Goal: Check status: Check status

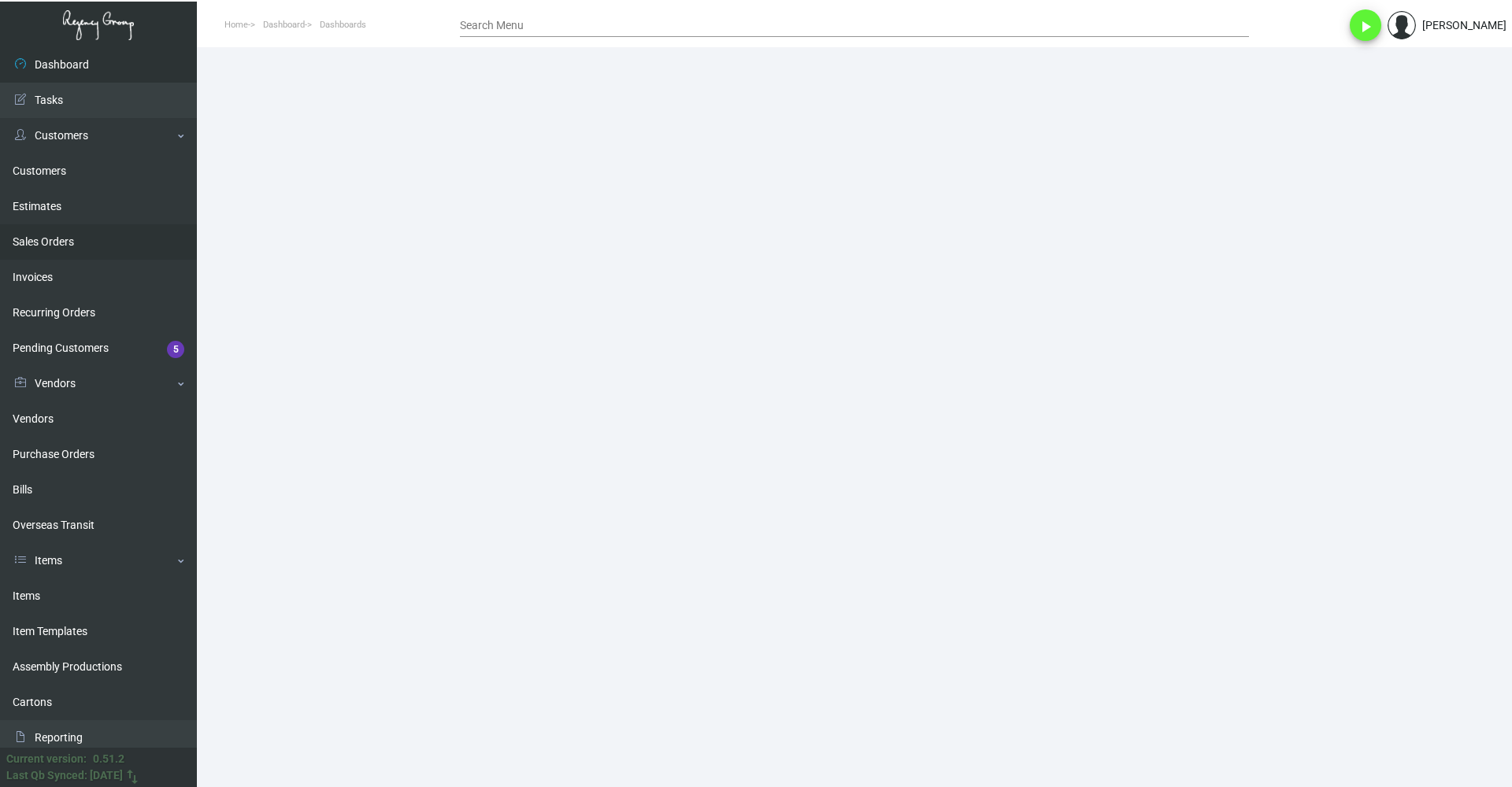
click at [66, 234] on link "Sales Orders" at bounding box center [98, 242] width 197 height 36
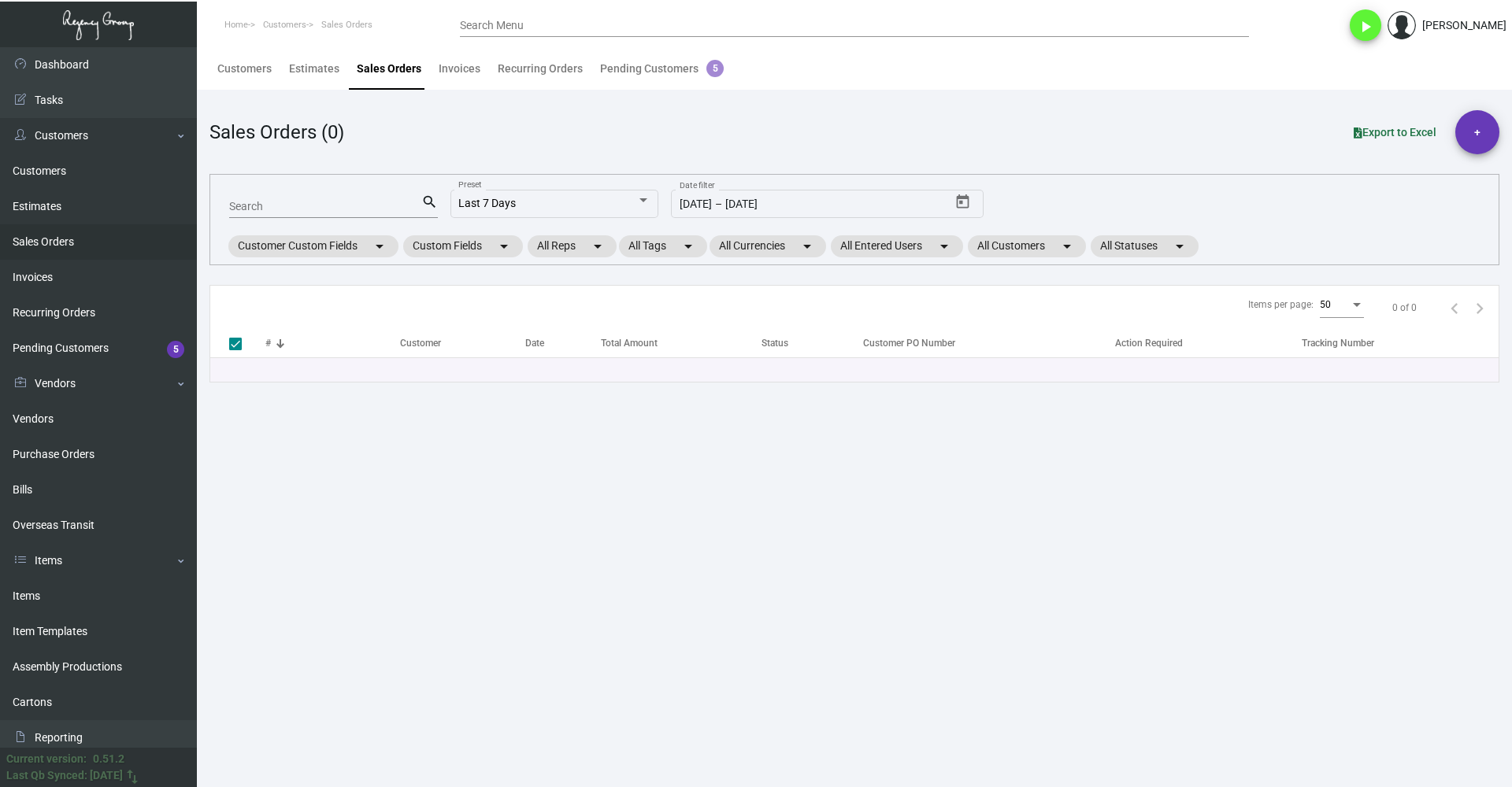
click at [283, 199] on div "Search" at bounding box center [325, 206] width 192 height 25
click at [281, 206] on input "Search" at bounding box center [325, 207] width 192 height 13
type input "78"
type input "785"
checkbox input "false"
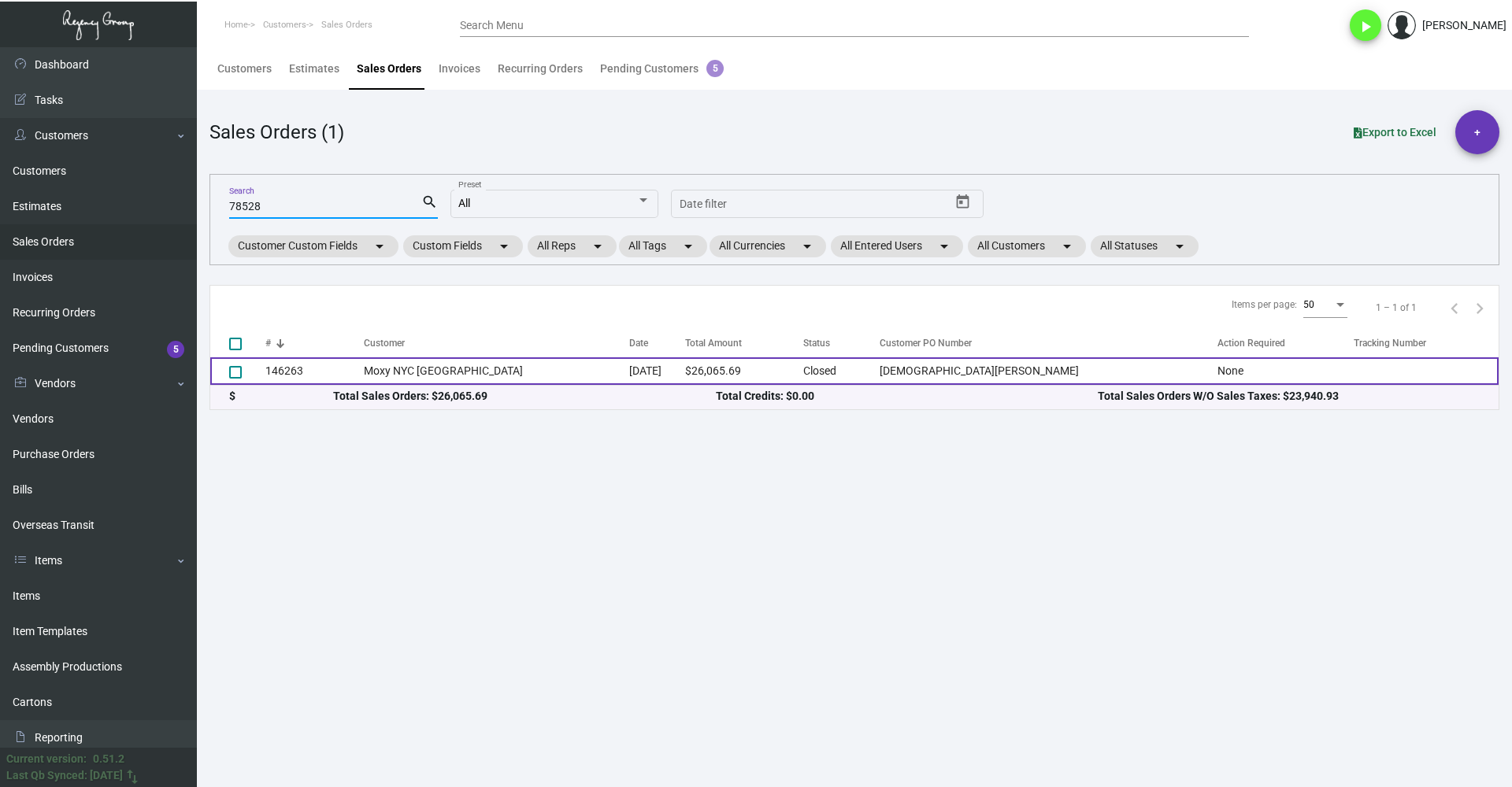
type input "78528"
click at [459, 366] on td "Moxy NYC [GEOGRAPHIC_DATA]" at bounding box center [496, 371] width 265 height 28
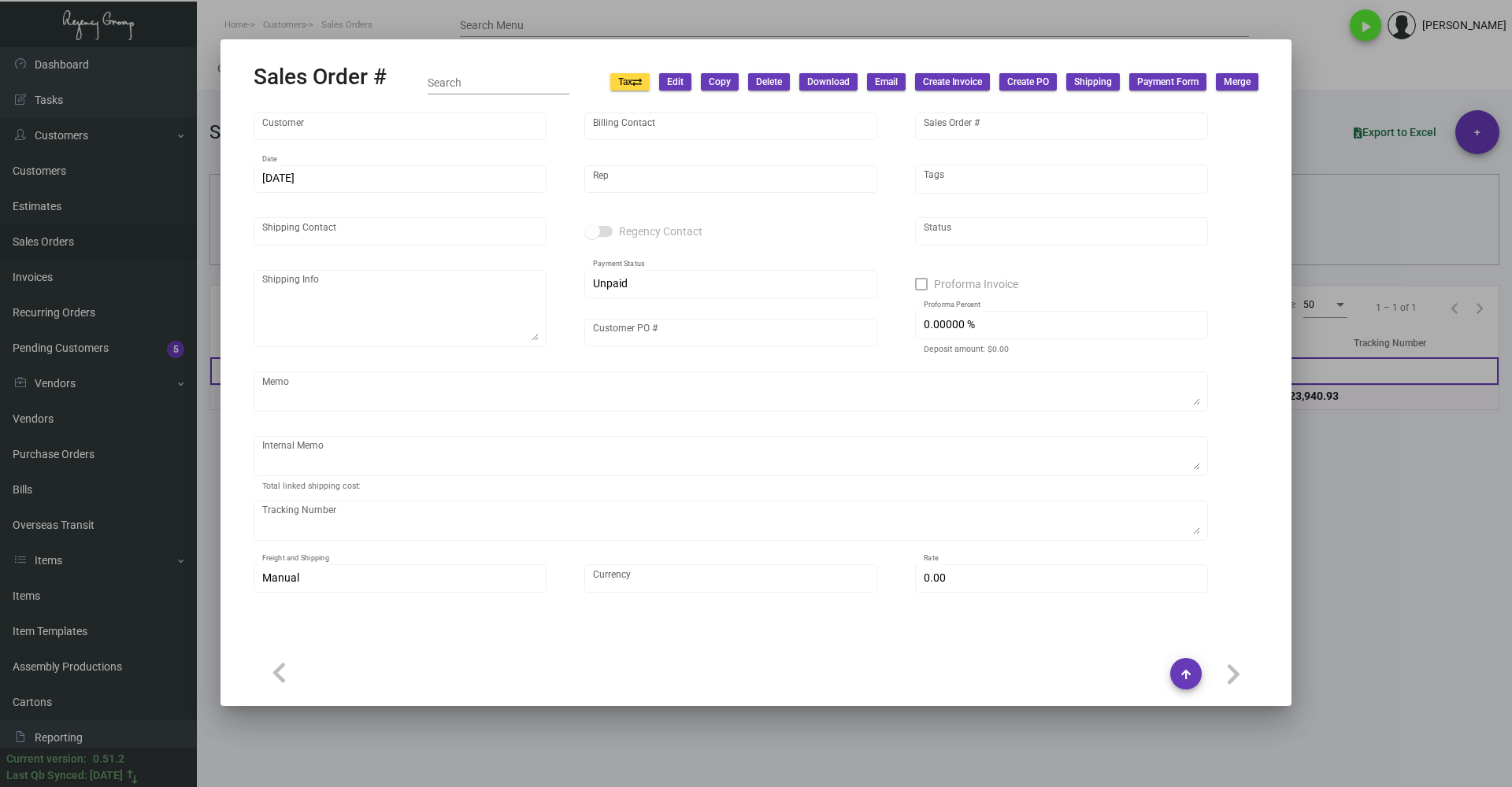
type input "Moxy NYC [GEOGRAPHIC_DATA]"
type input "Accounts Payable"
type input "146263"
type input "[DATE]"
type input "[PERSON_NAME]"
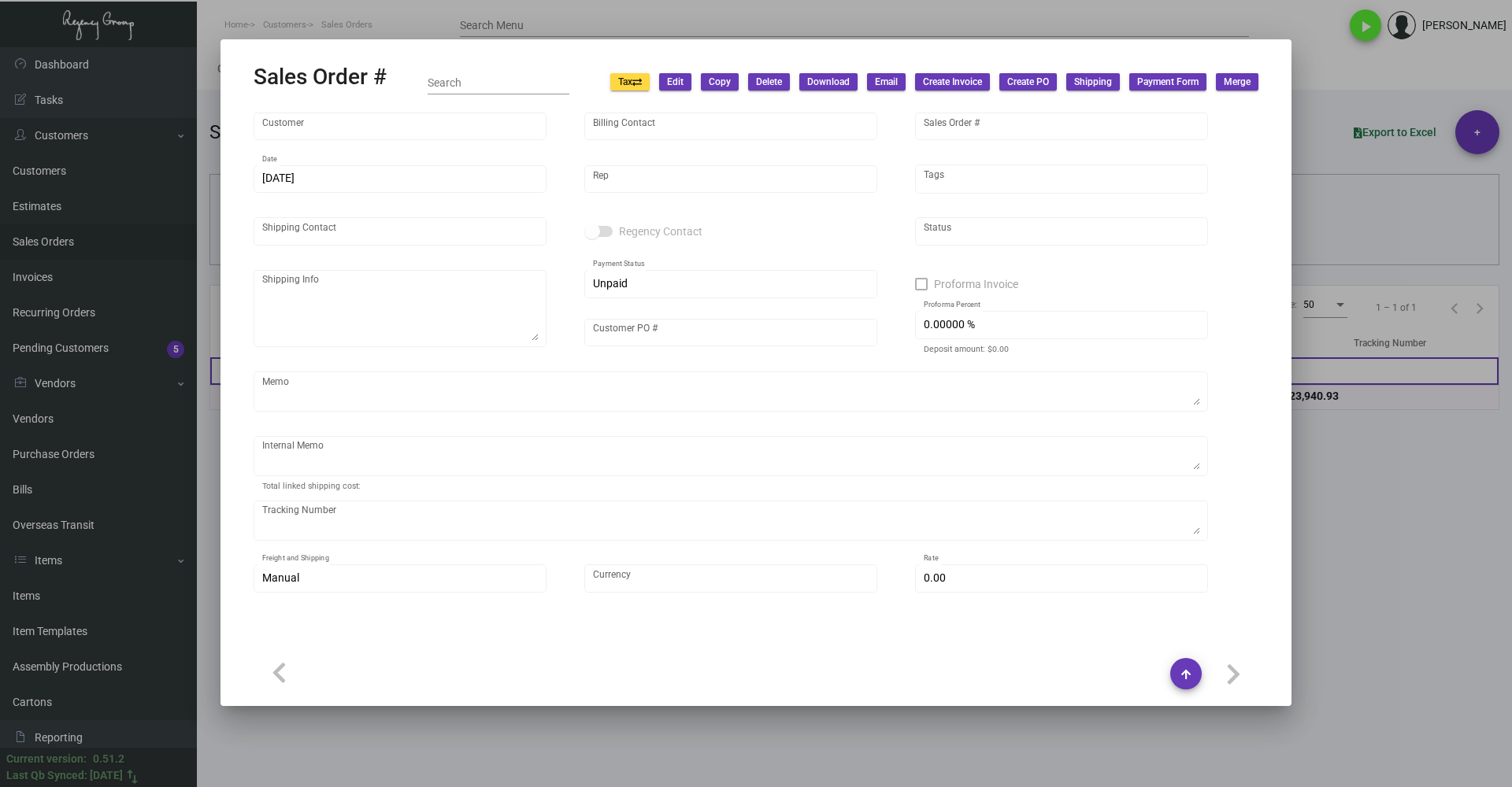
type input "[DEMOGRAPHIC_DATA][PERSON_NAME]"
type textarea "Moxy NYC Times Square - [DEMOGRAPHIC_DATA][PERSON_NAME] [STREET_ADDRESS][US_STA…"
type input "[DEMOGRAPHIC_DATA][PERSON_NAME]"
checkbox input "true"
type input "50.00000 %"
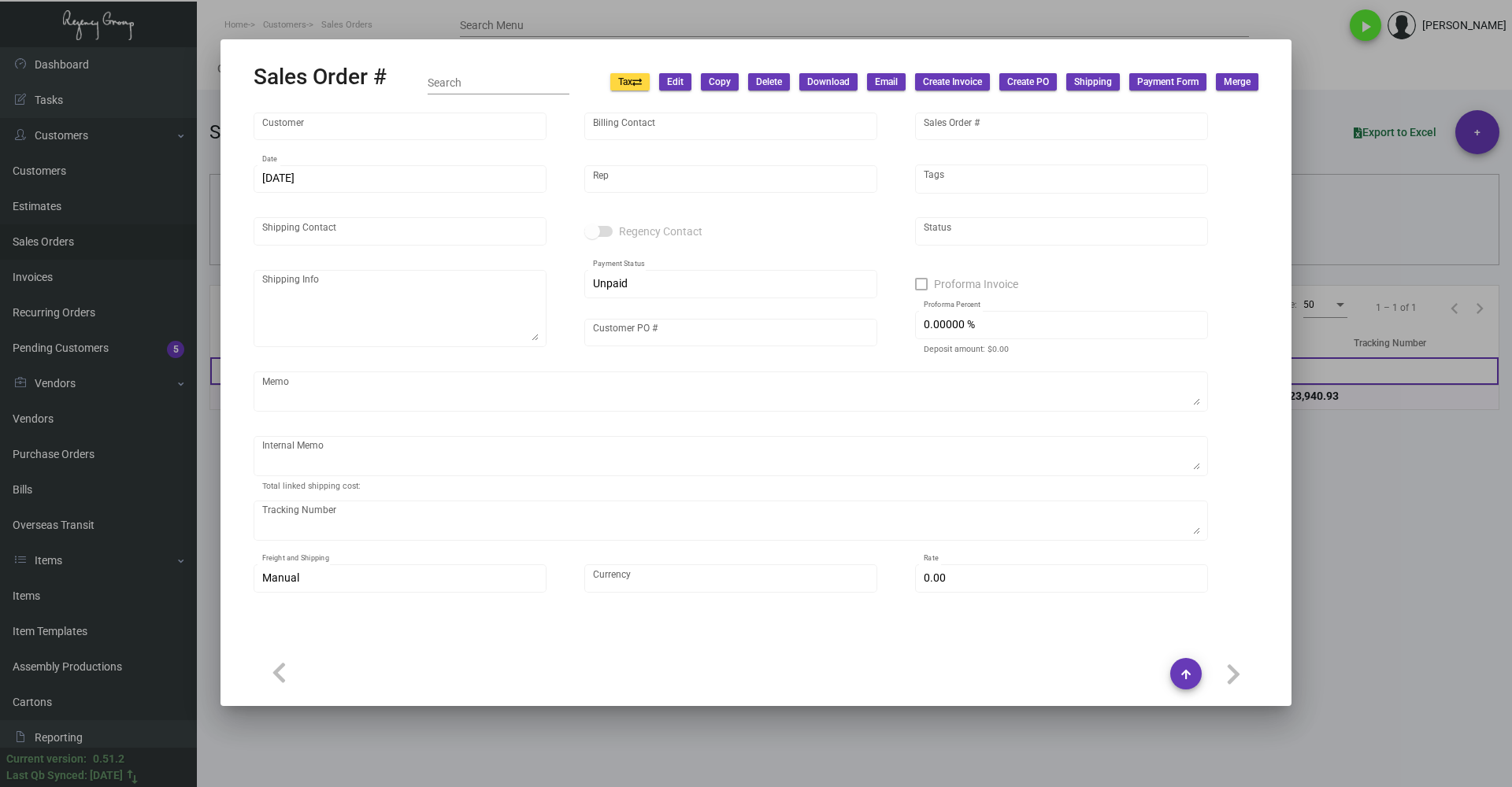
type textarea "$500 delivery"
type input "United States Dollar $"
type input "9.00000 %"
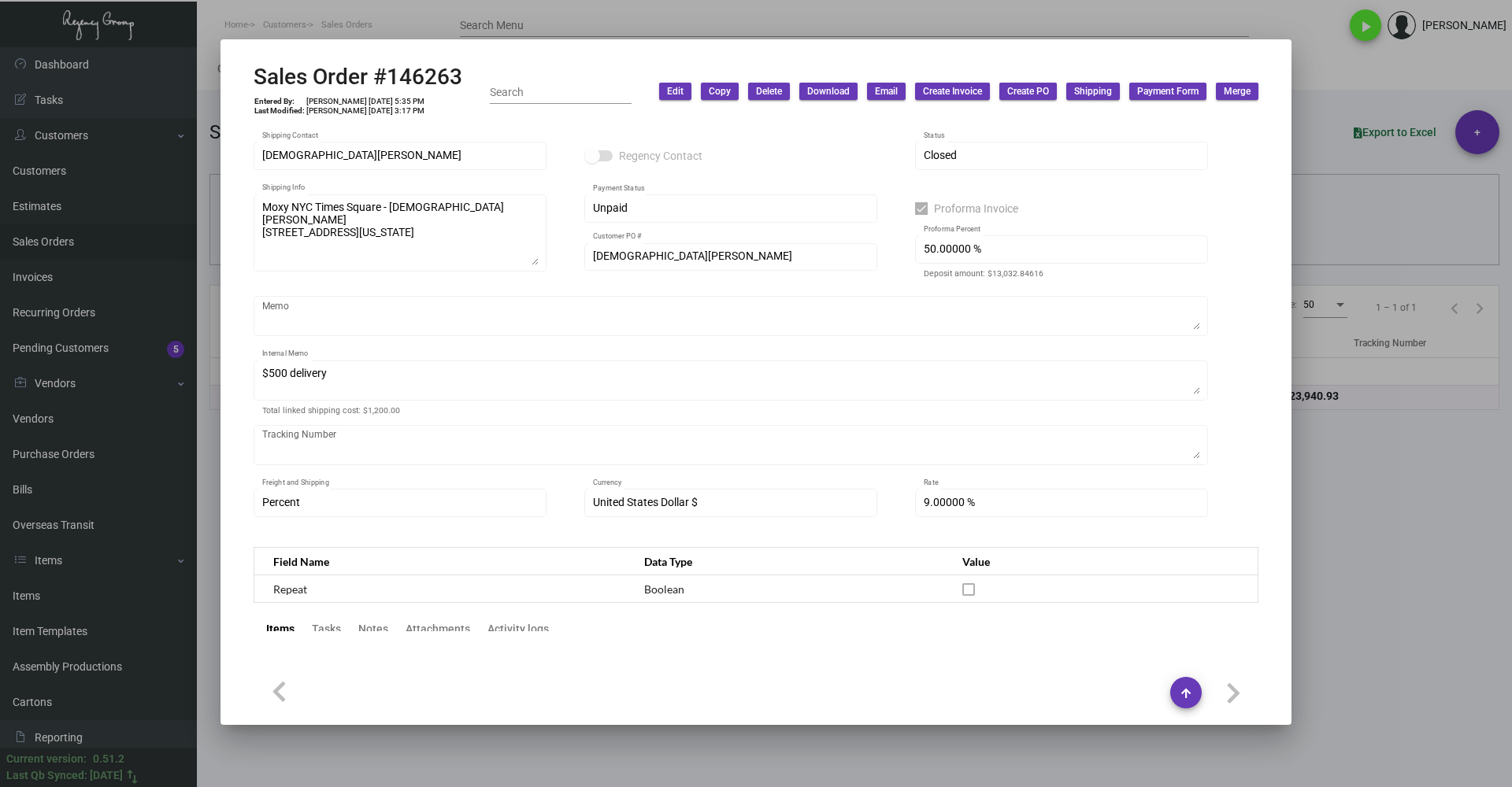
scroll to position [35, 0]
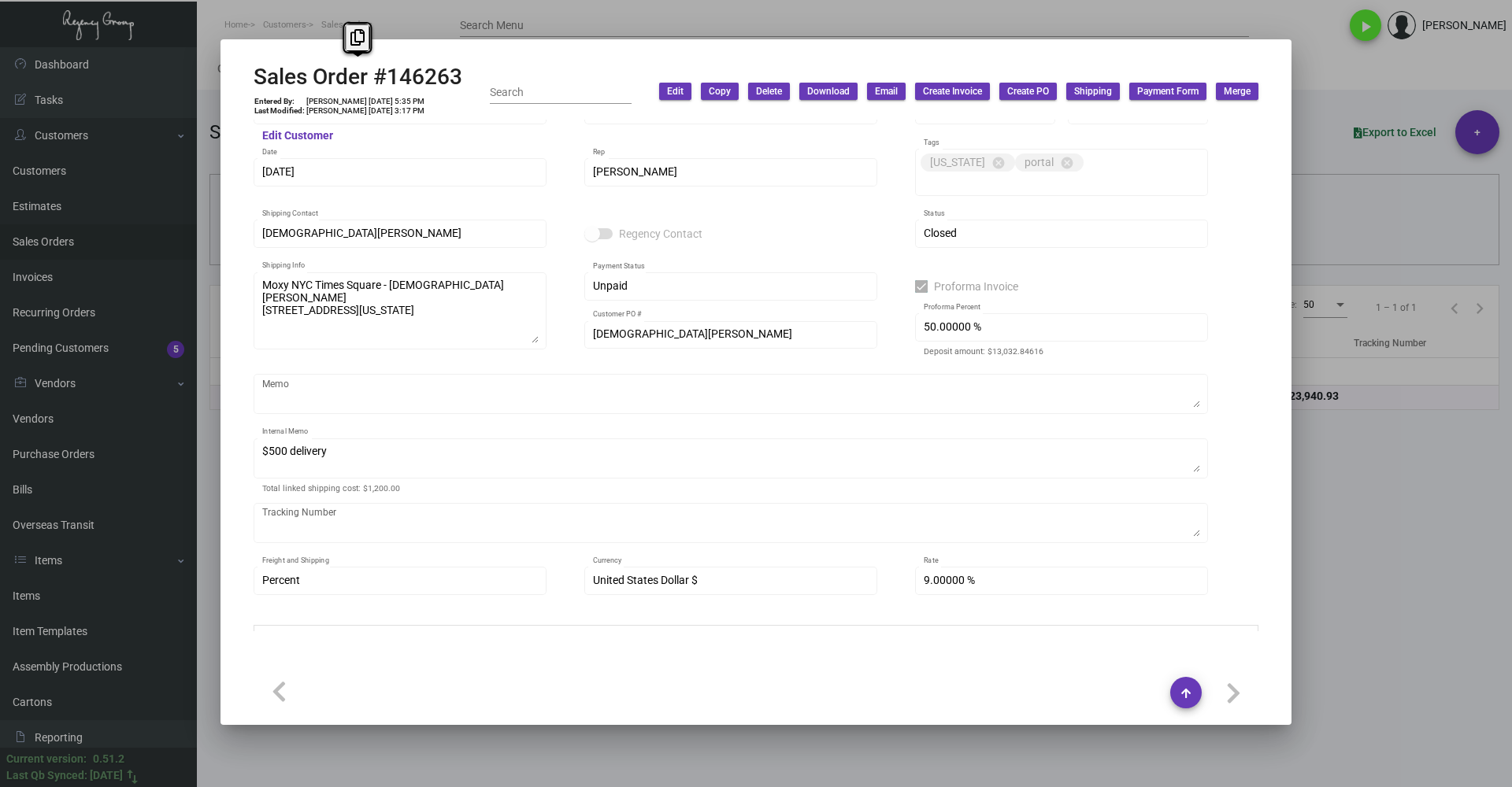
drag, startPoint x: 464, startPoint y: 76, endPoint x: 253, endPoint y: 80, distance: 211.0
click at [253, 80] on mat-dialog-container "Sales Order #146263 Entered By: [PERSON_NAME] [DATE] 5:35 PM Last Modified: [PE…" at bounding box center [755, 381] width 1070 height 685
click at [353, 36] on icon at bounding box center [357, 37] width 14 height 17
copy h2 "Sales Order #146263"
drag, startPoint x: 1428, startPoint y: 494, endPoint x: 1418, endPoint y: 452, distance: 43.2
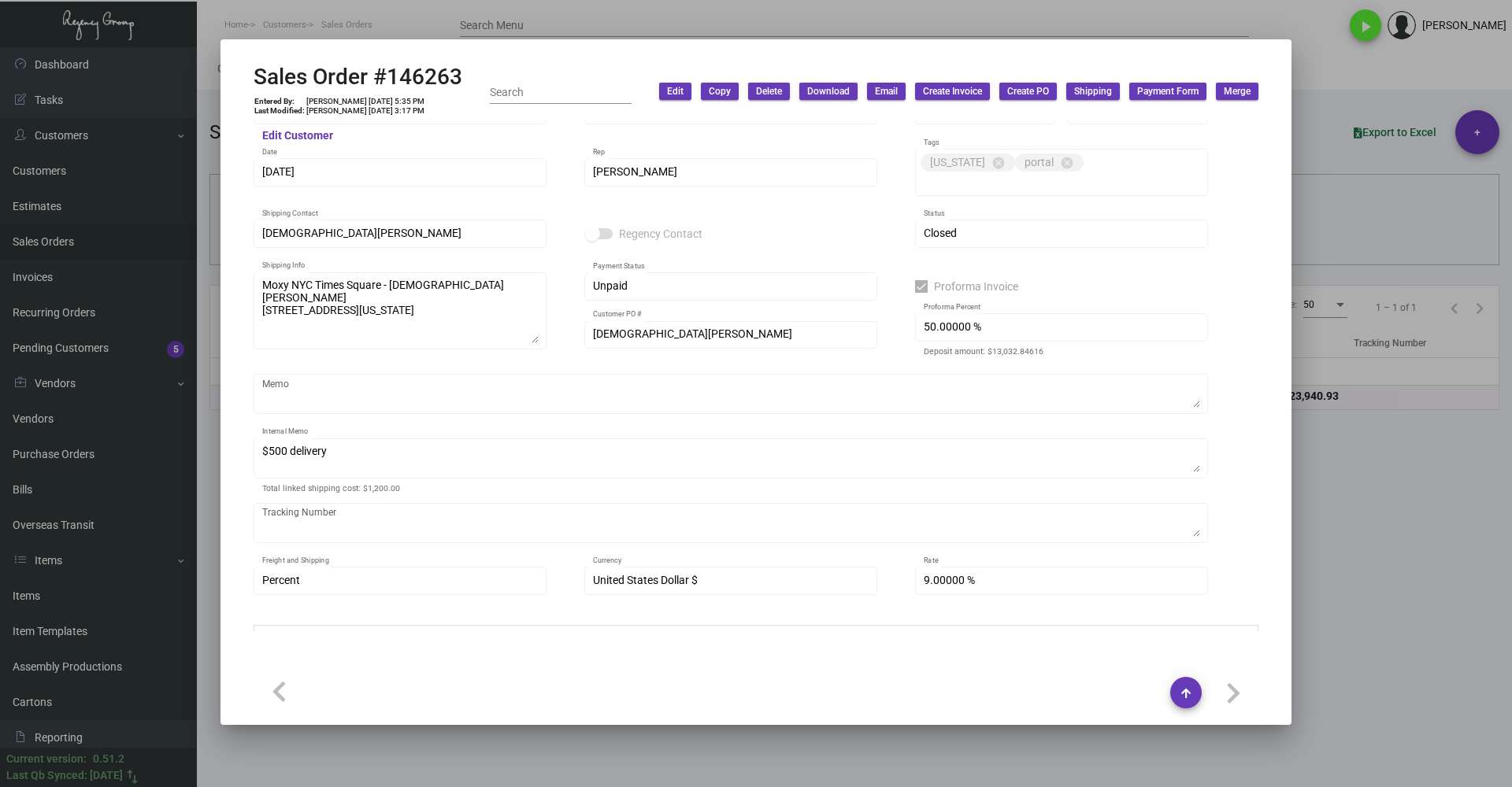
click at [1428, 494] on div at bounding box center [756, 393] width 1512 height 787
